Goal: Task Accomplishment & Management: Use online tool/utility

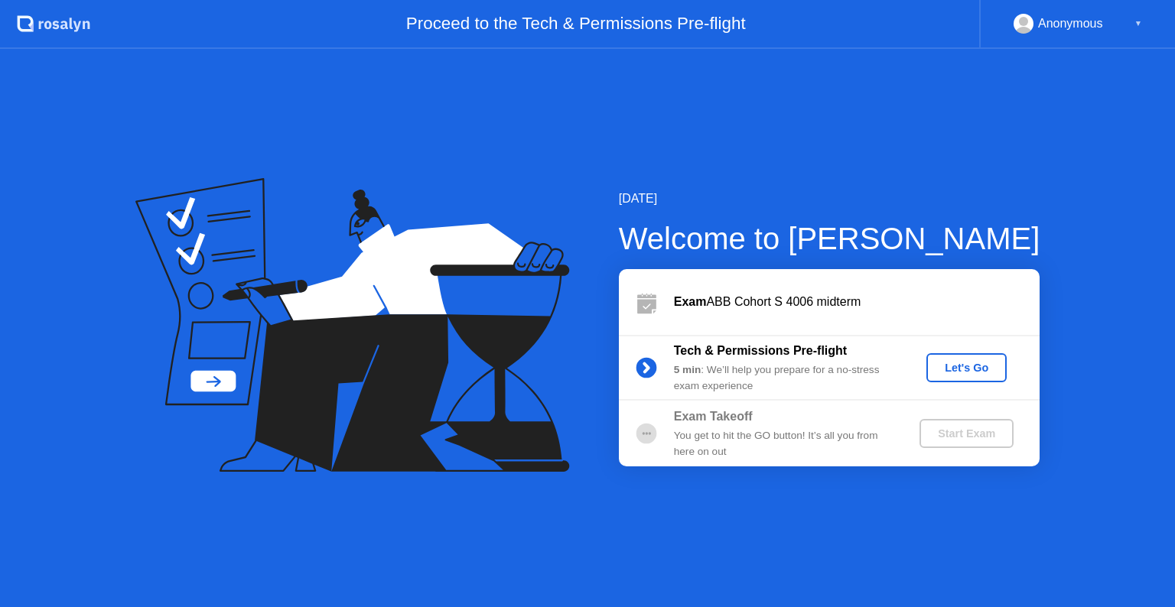
click at [978, 364] on div "Let's Go" at bounding box center [966, 368] width 68 height 12
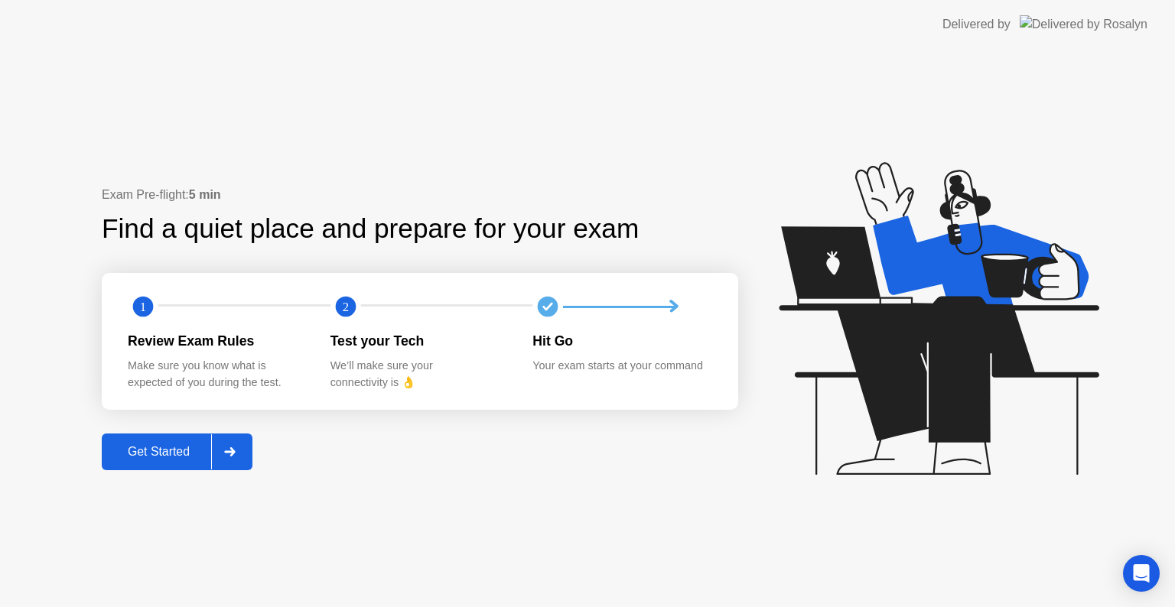
click at [168, 453] on div "Get Started" at bounding box center [158, 452] width 105 height 14
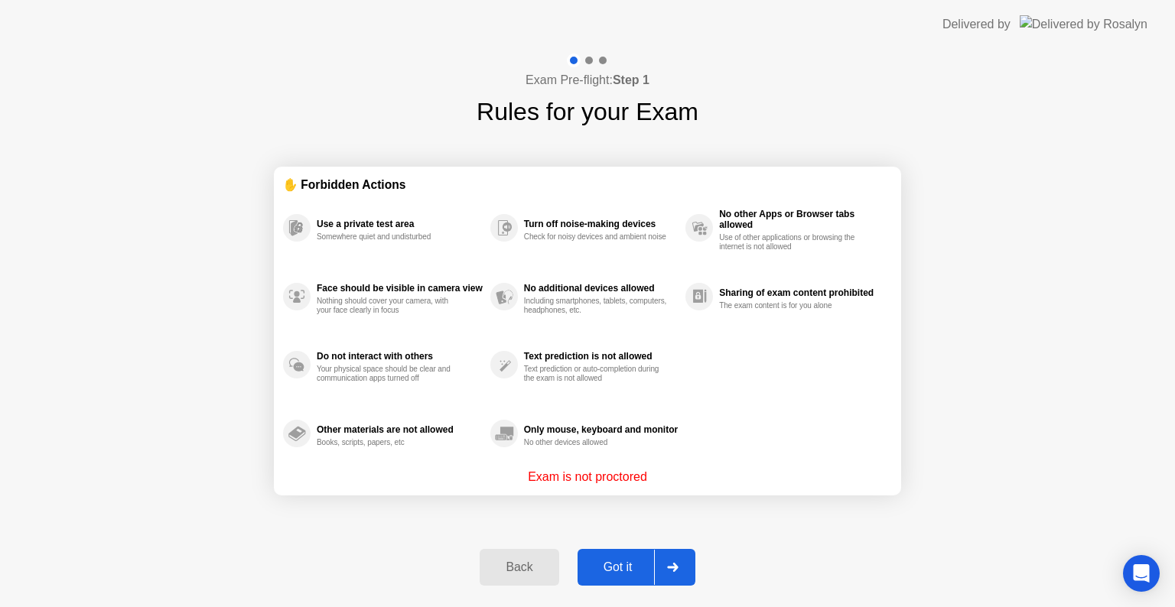
click at [642, 579] on button "Got it" at bounding box center [636, 567] width 118 height 37
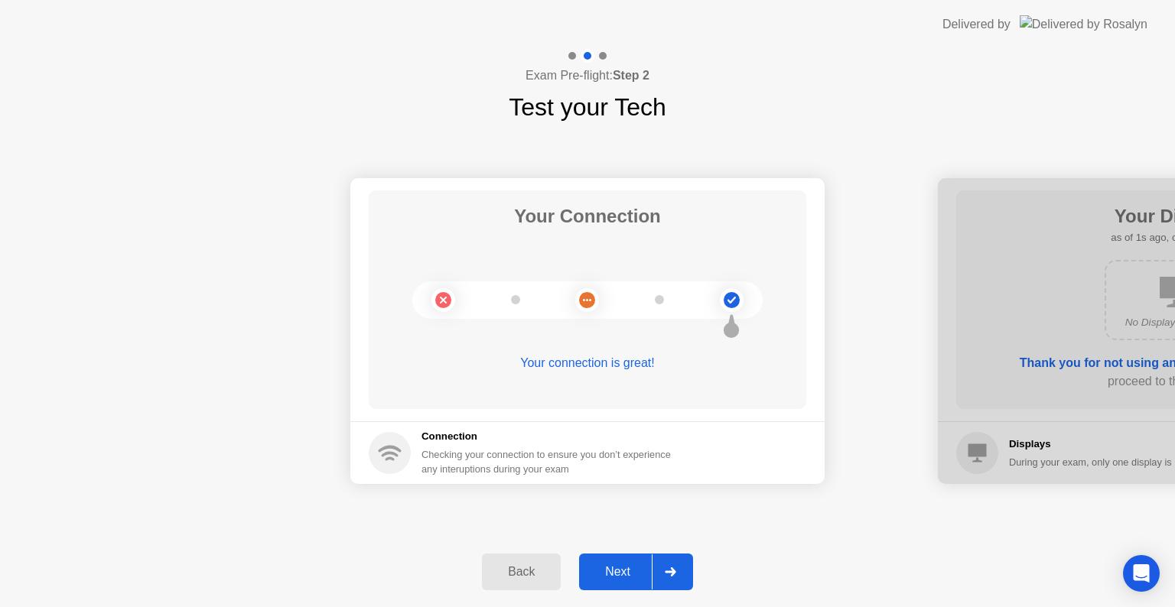
click at [607, 565] on div "Next" at bounding box center [617, 572] width 68 height 14
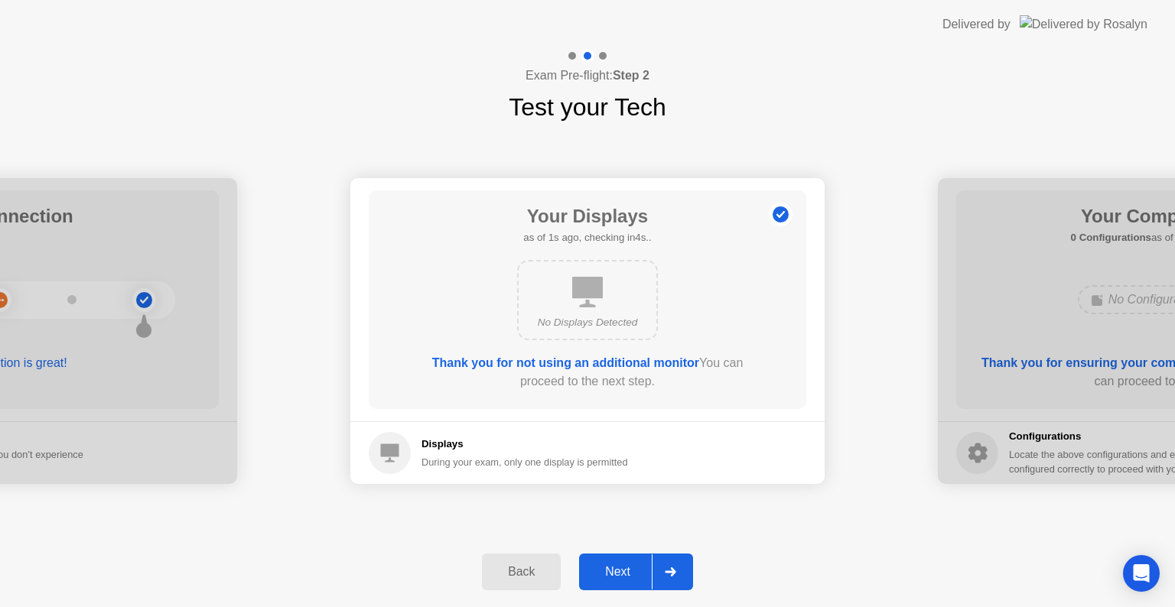
click at [632, 579] on div "Next" at bounding box center [617, 572] width 68 height 14
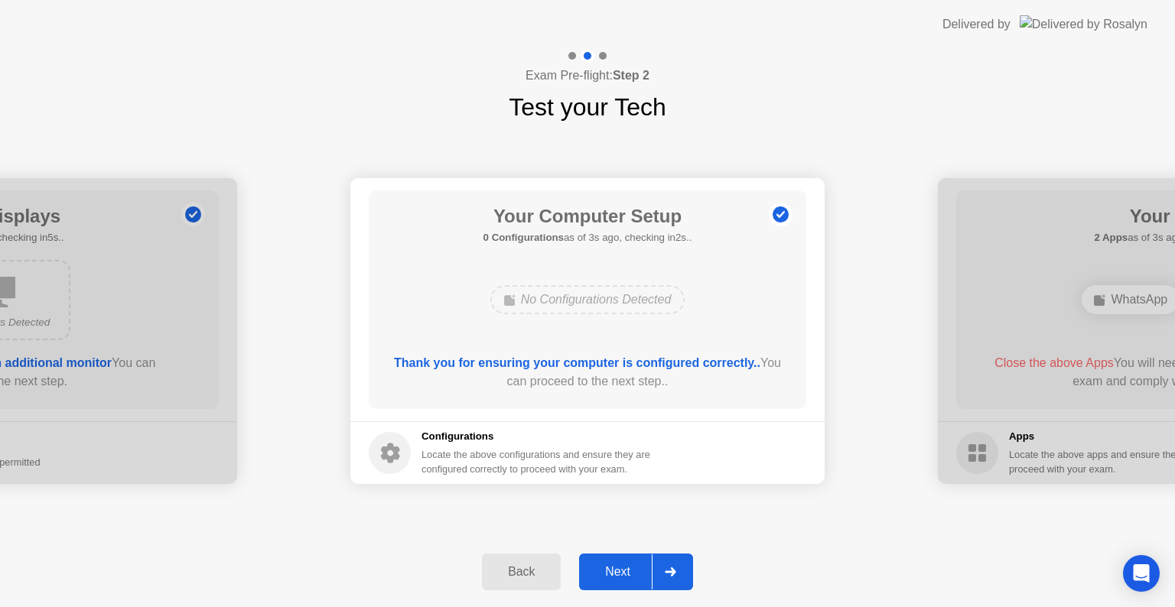
click at [662, 575] on div at bounding box center [670, 571] width 37 height 35
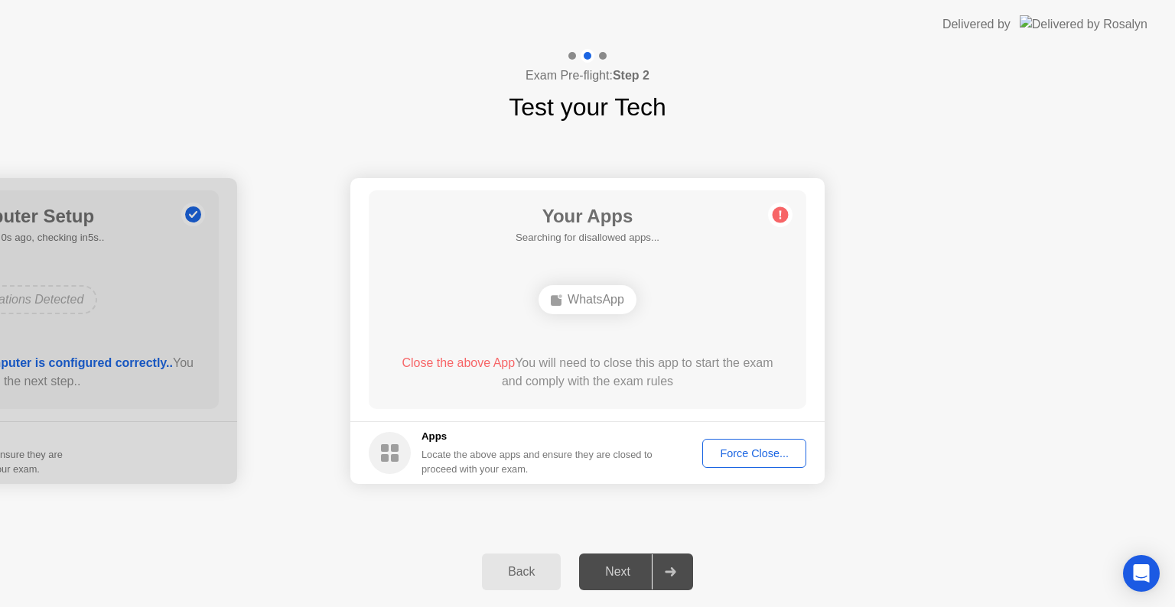
click at [743, 455] on div "Force Close..." at bounding box center [753, 453] width 93 height 12
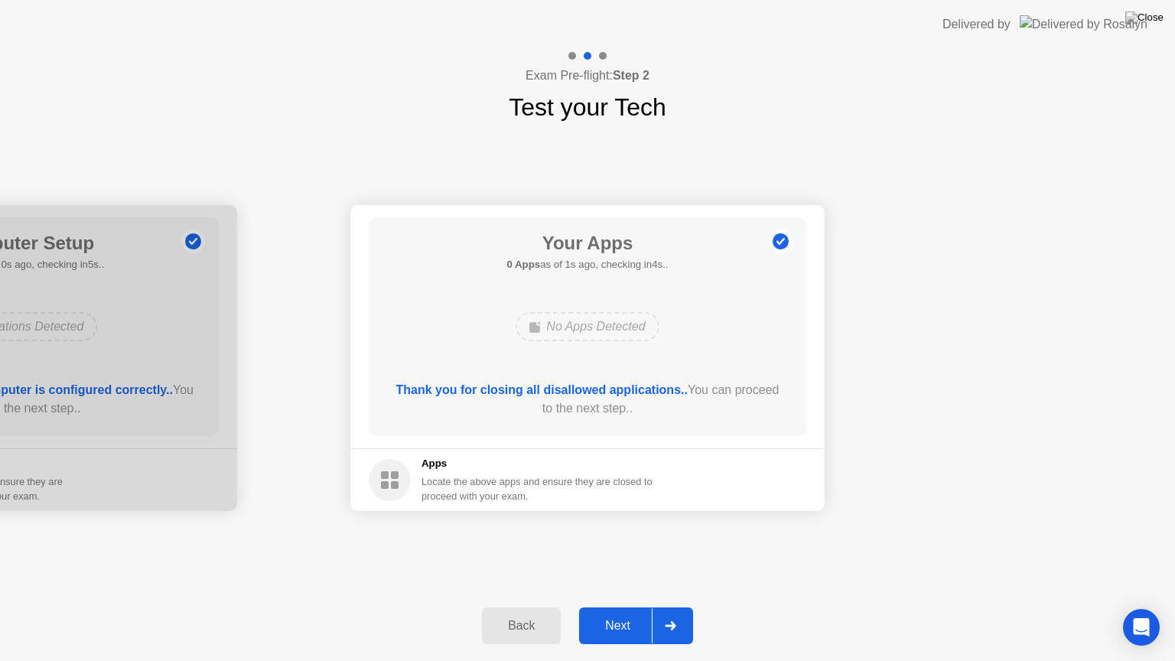
click at [618, 606] on div "Next" at bounding box center [617, 626] width 68 height 14
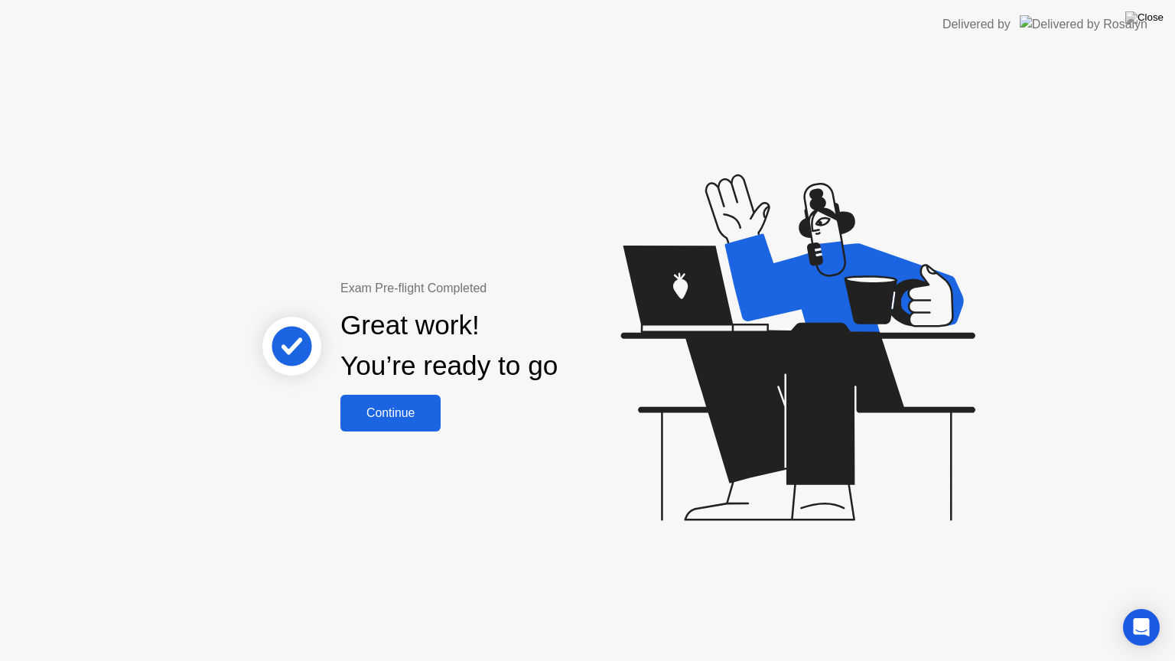
click at [413, 420] on div "Continue" at bounding box center [390, 413] width 91 height 14
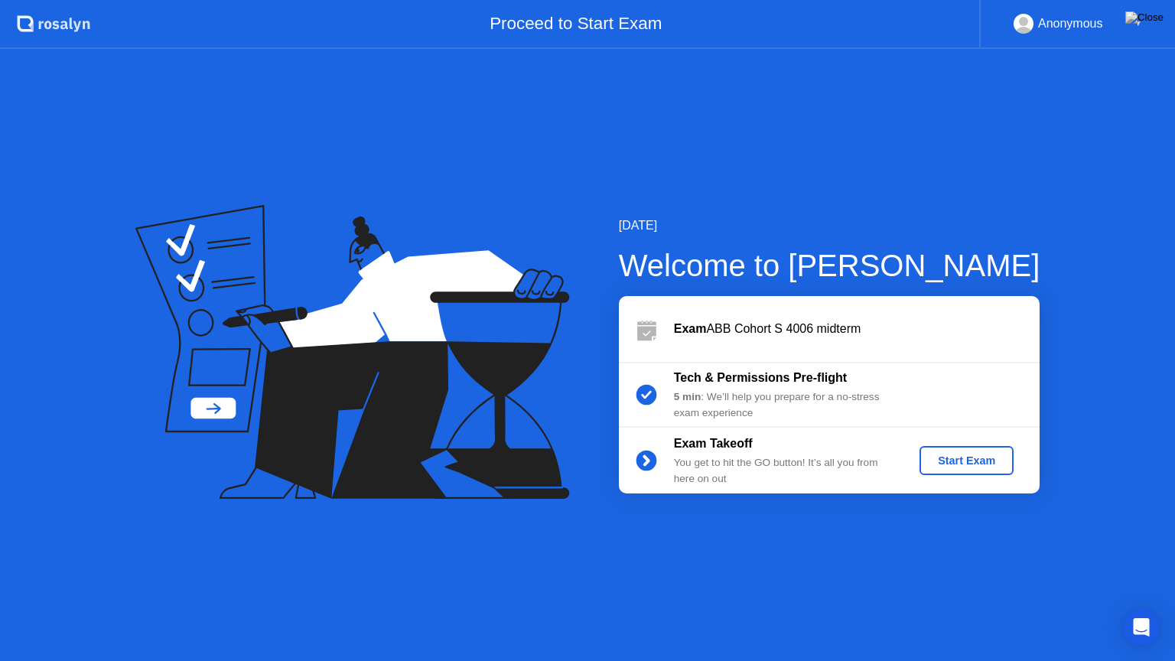
click at [988, 461] on div "Start Exam" at bounding box center [966, 460] width 82 height 12
